Goal: Find specific page/section: Find specific page/section

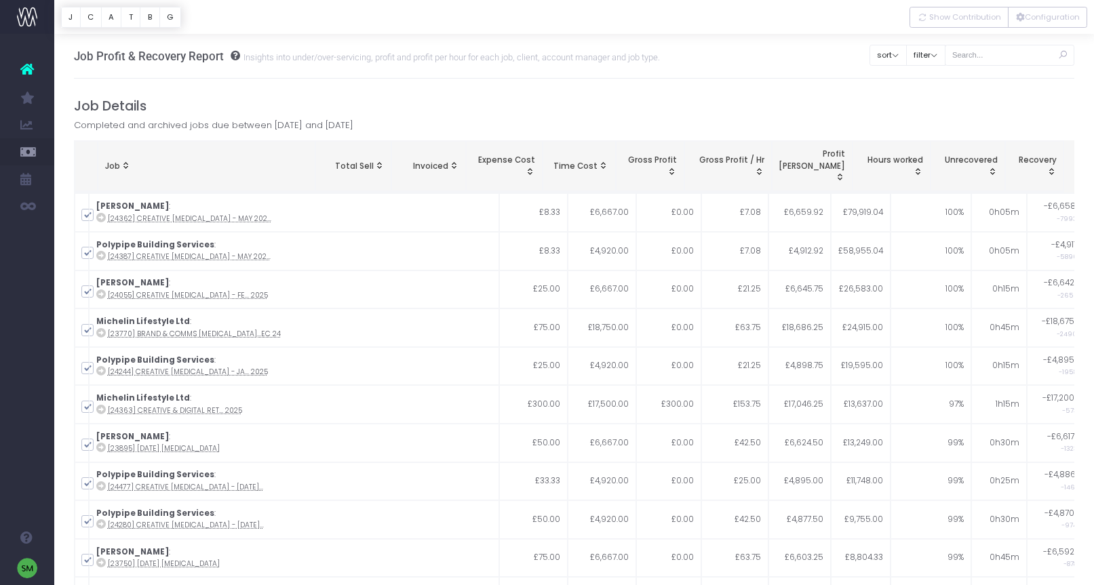
click at [127, 160] on span "Job: activate to sort column ascending" at bounding box center [125, 165] width 11 height 11
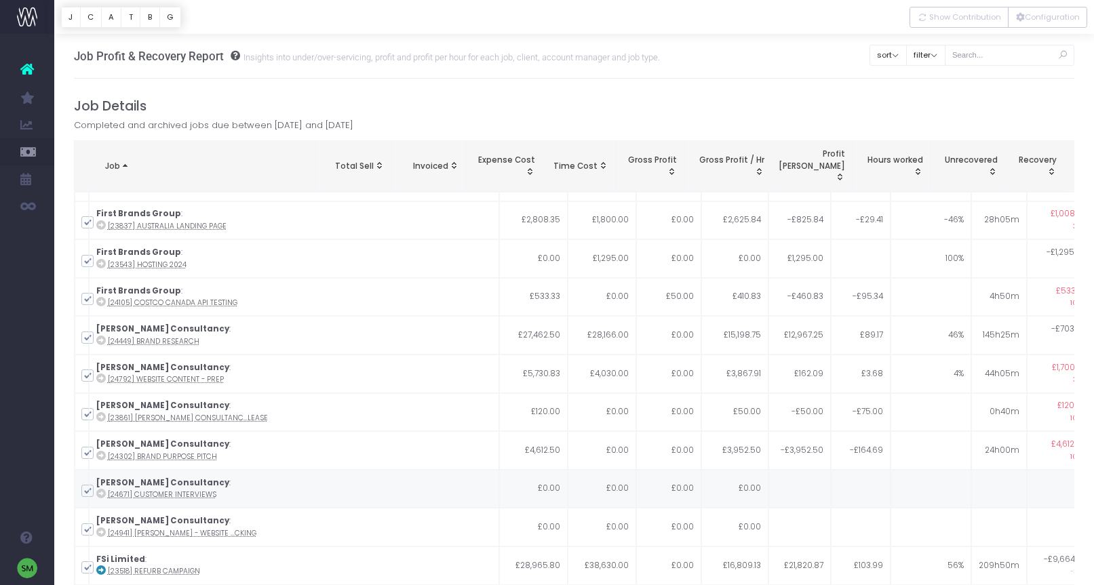
scroll to position [9304, 0]
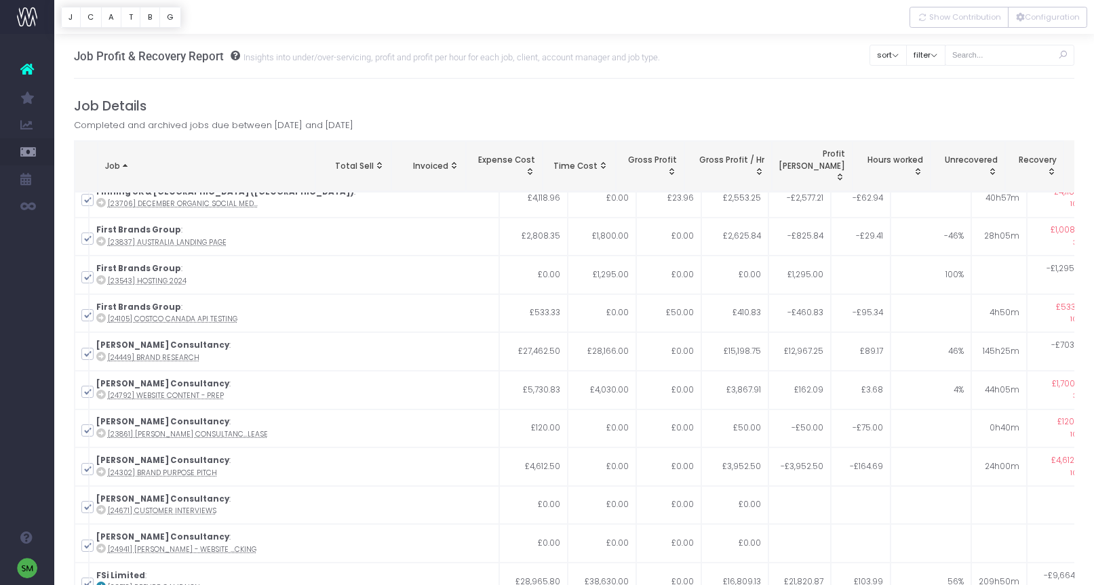
click at [210, 136] on div "Job Details Completed and archived jobs due between 1 October 2024 and 30 Septe…" at bounding box center [574, 380] width 1001 height 565
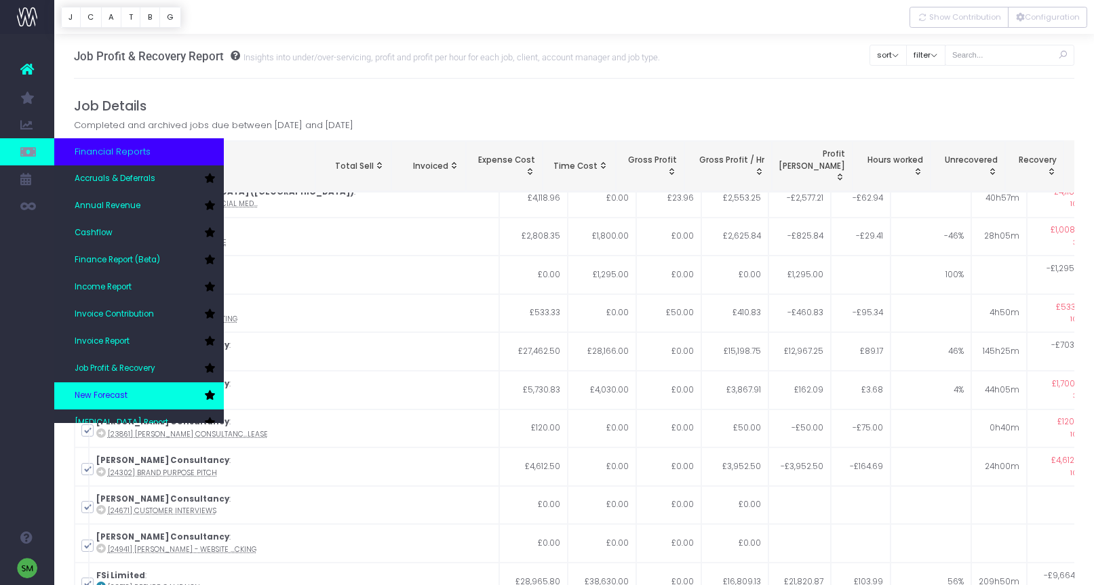
click at [145, 391] on link "New Forecast" at bounding box center [139, 396] width 170 height 27
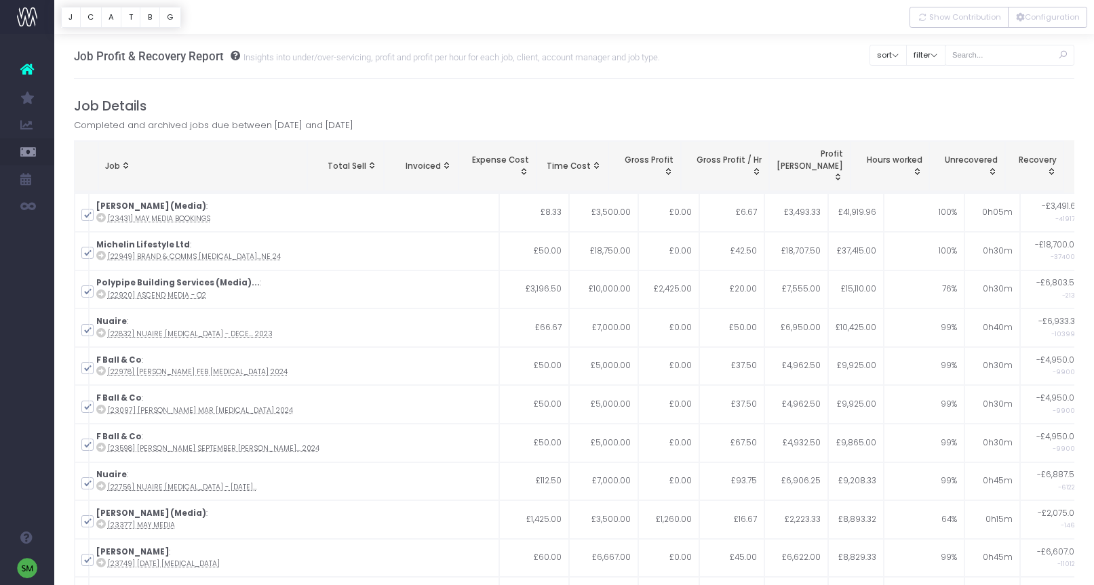
click at [128, 161] on span "Job: activate to sort column ascending" at bounding box center [125, 165] width 11 height 11
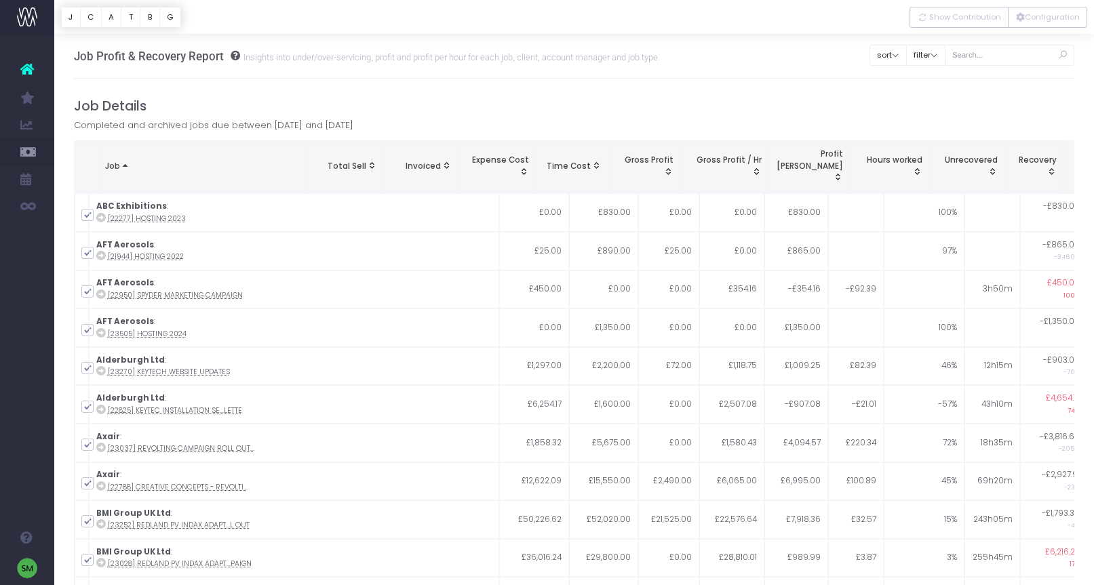
click at [440, 125] on div "Job Details Completed and archived jobs due between [DATE] and [DATE] Job Total…" at bounding box center [574, 380] width 1001 height 565
click at [946, 61] on button "filter" at bounding box center [925, 55] width 39 height 21
click at [817, 79] on div "Job Profit & Recovery Report Insights into under/over-servicing, profit and pro…" at bounding box center [574, 56] width 1001 height 45
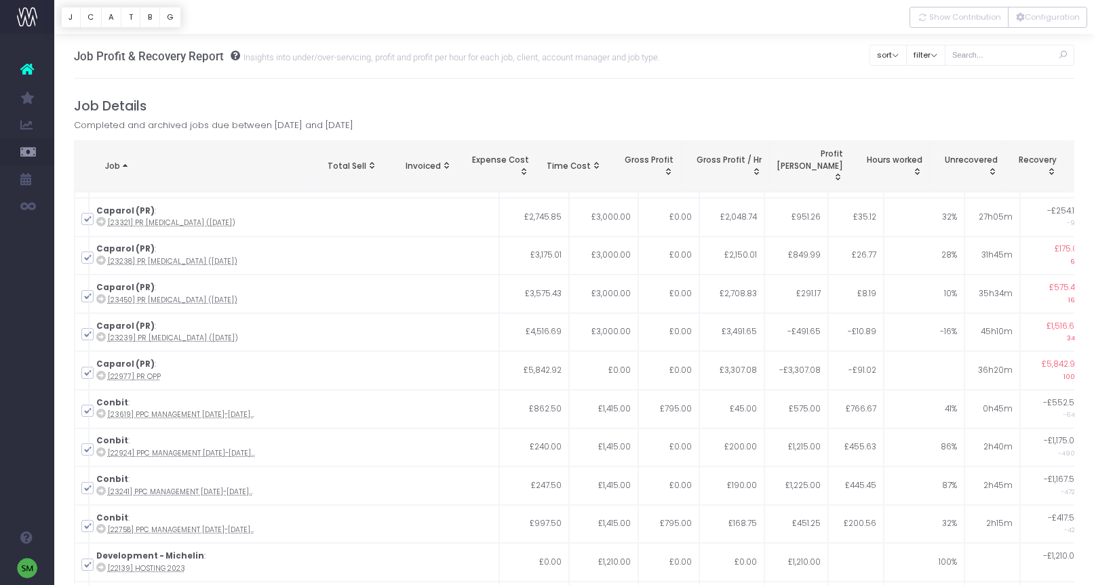
scroll to position [3169, 0]
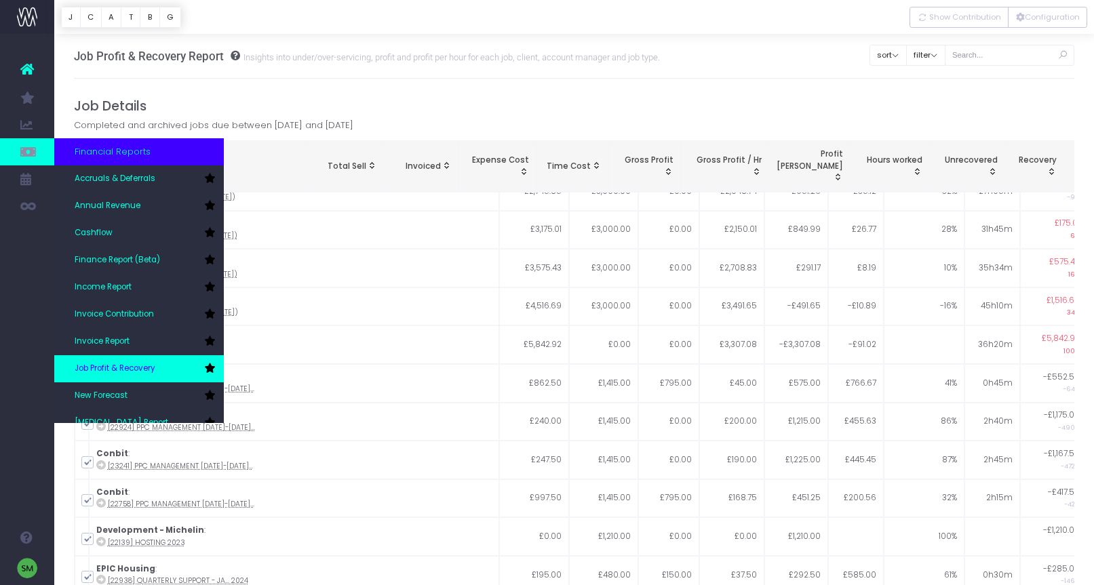
click at [140, 373] on span "Job Profit & Recovery" at bounding box center [115, 369] width 81 height 12
